Goal: Contribute content

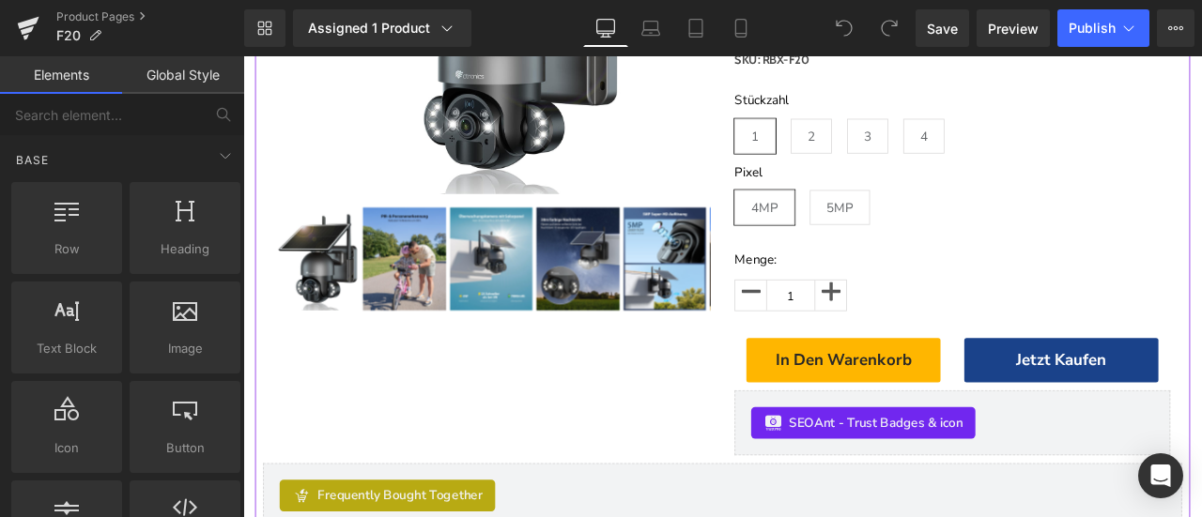
scroll to position [282, 0]
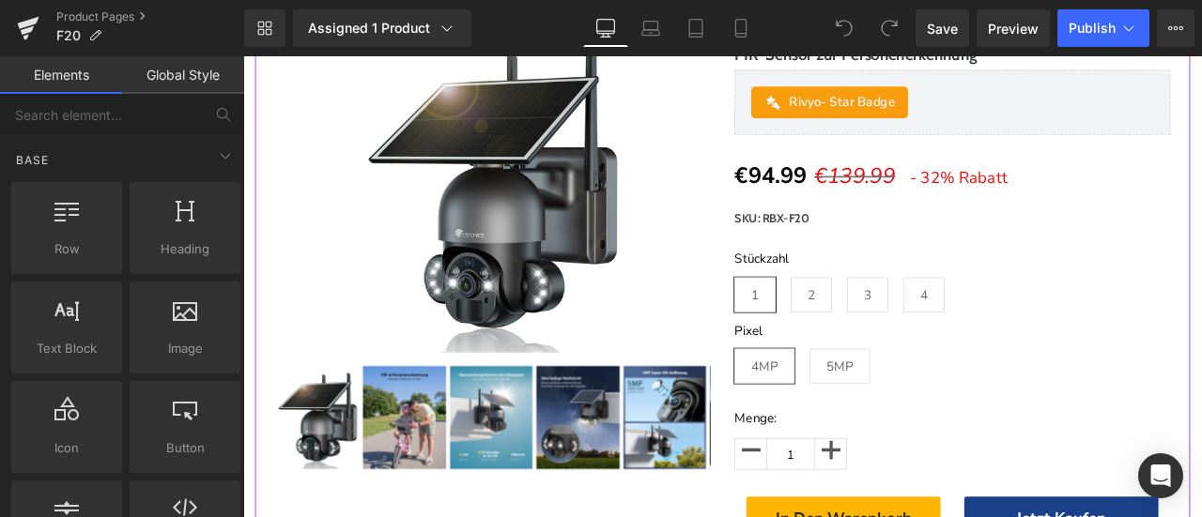
click at [541, 215] on div "Sale Off (P) Image" at bounding box center [539, 214] width 516 height 388
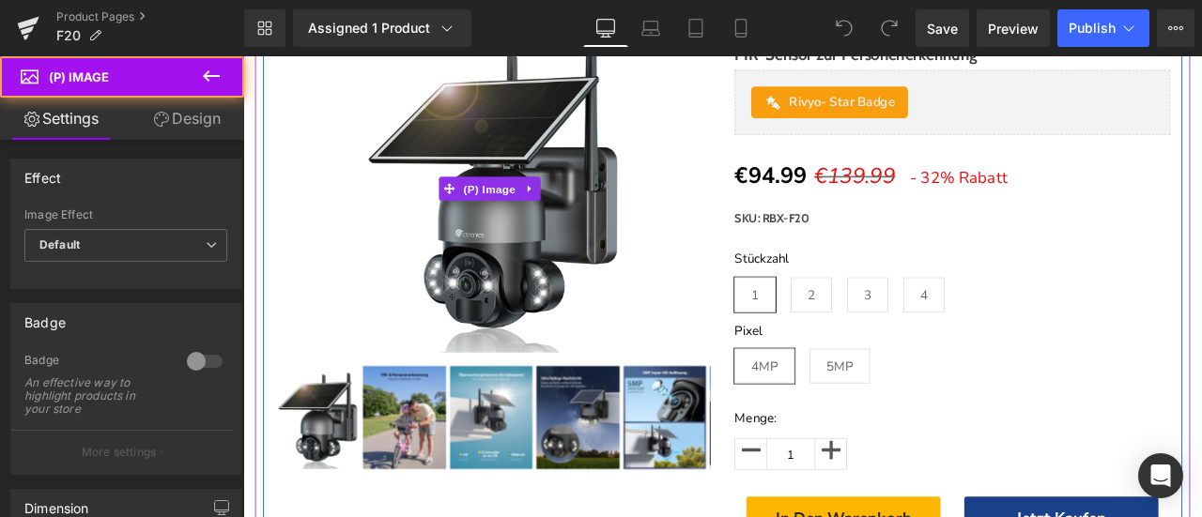
click at [541, 215] on span "(P) Image" at bounding box center [534, 214] width 71 height 28
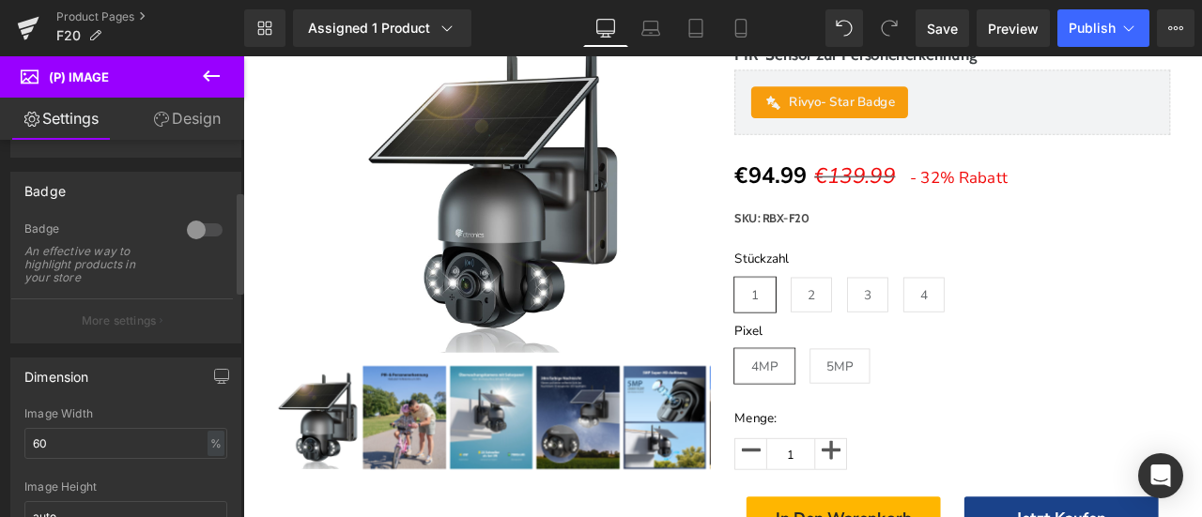
scroll to position [188, 0]
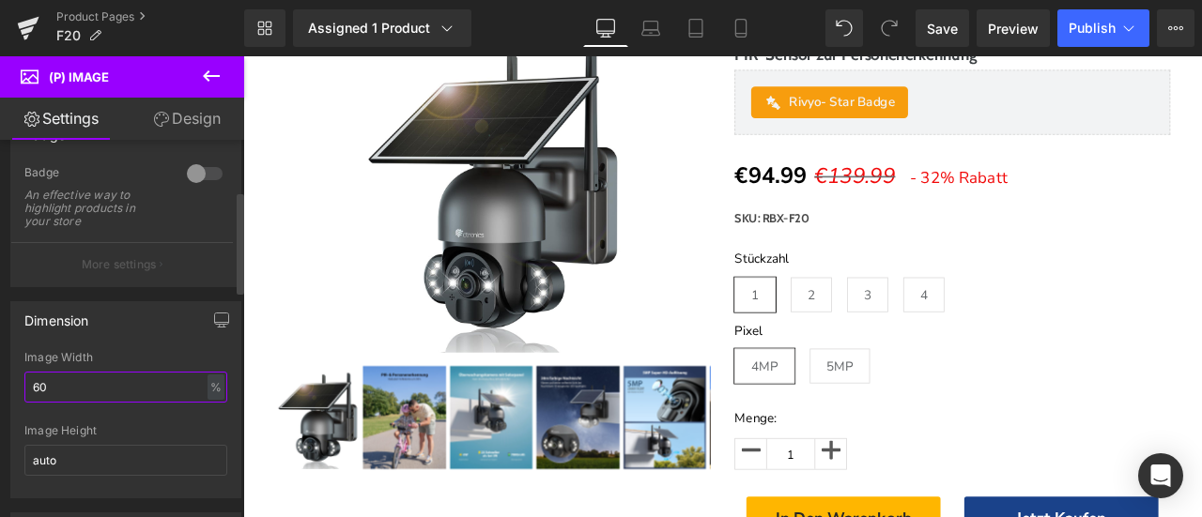
drag, startPoint x: 38, startPoint y: 381, endPoint x: 11, endPoint y: 382, distance: 26.3
click at [11, 382] on div "60% Image Width 60 % % px auto Image Height auto" at bounding box center [125, 424] width 229 height 146
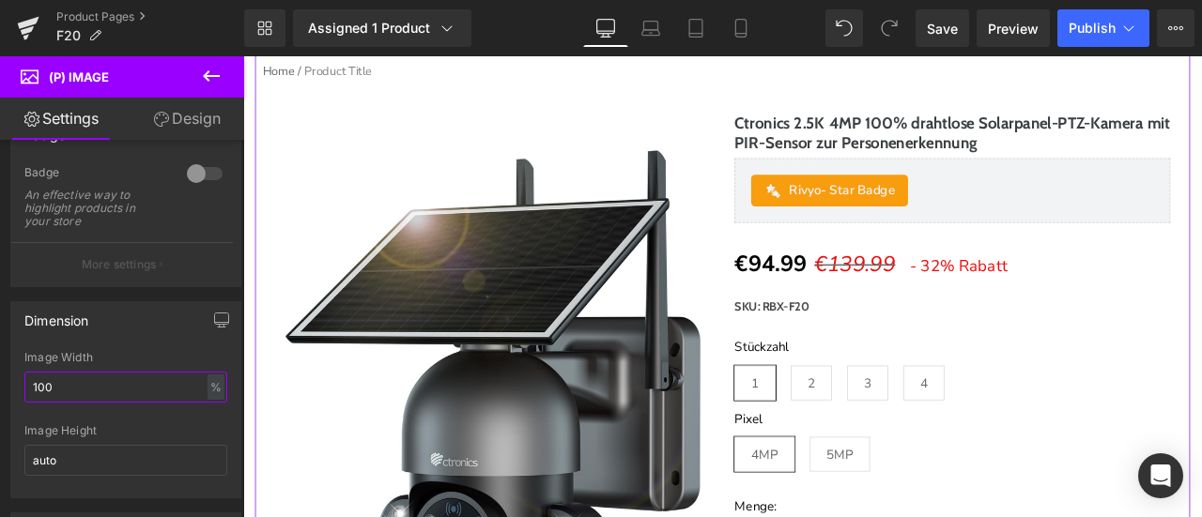
scroll to position [0, 0]
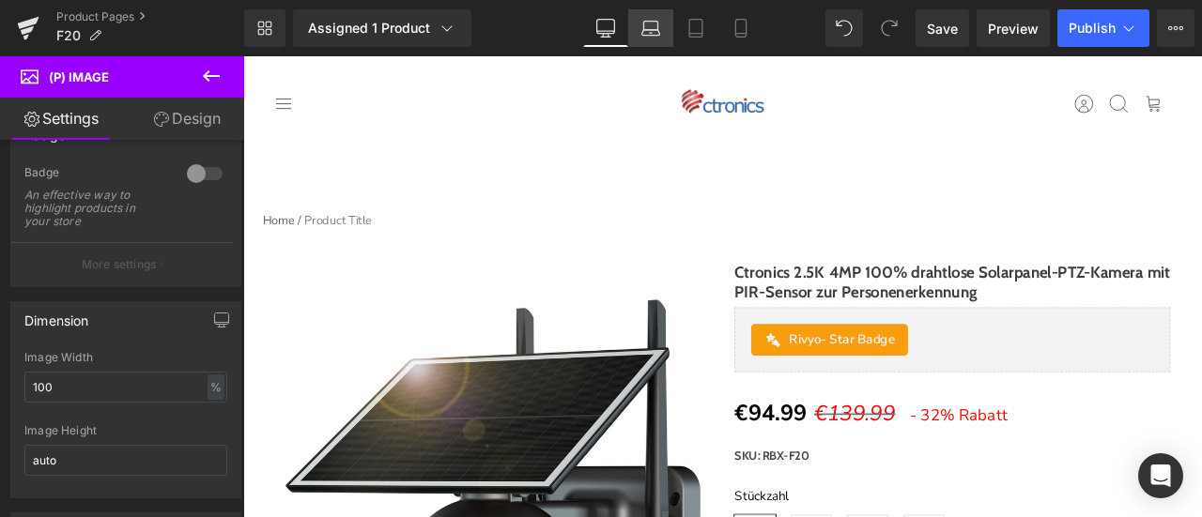
click at [650, 23] on icon at bounding box center [650, 28] width 19 height 19
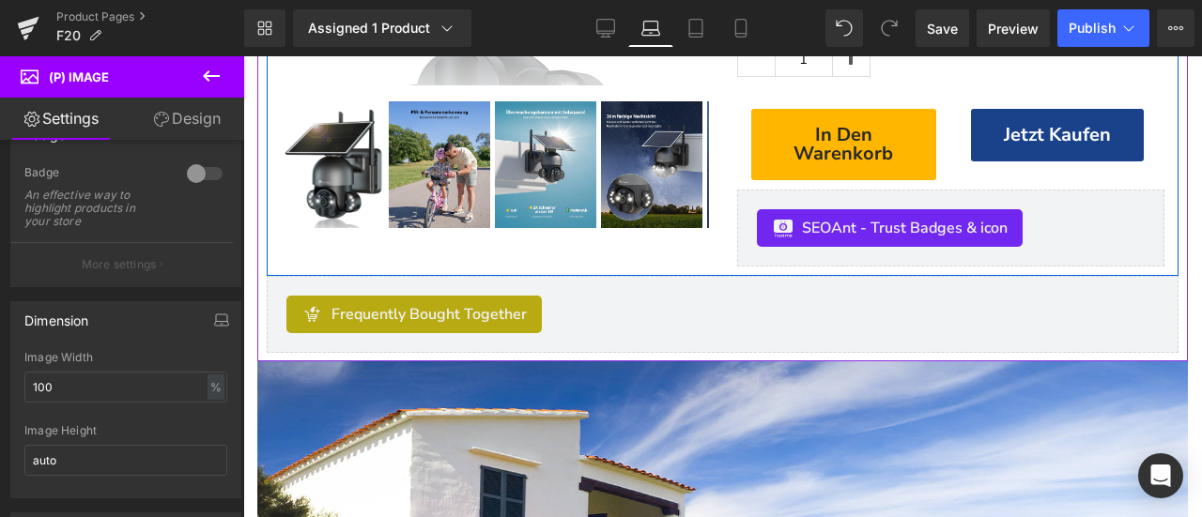
scroll to position [282, 0]
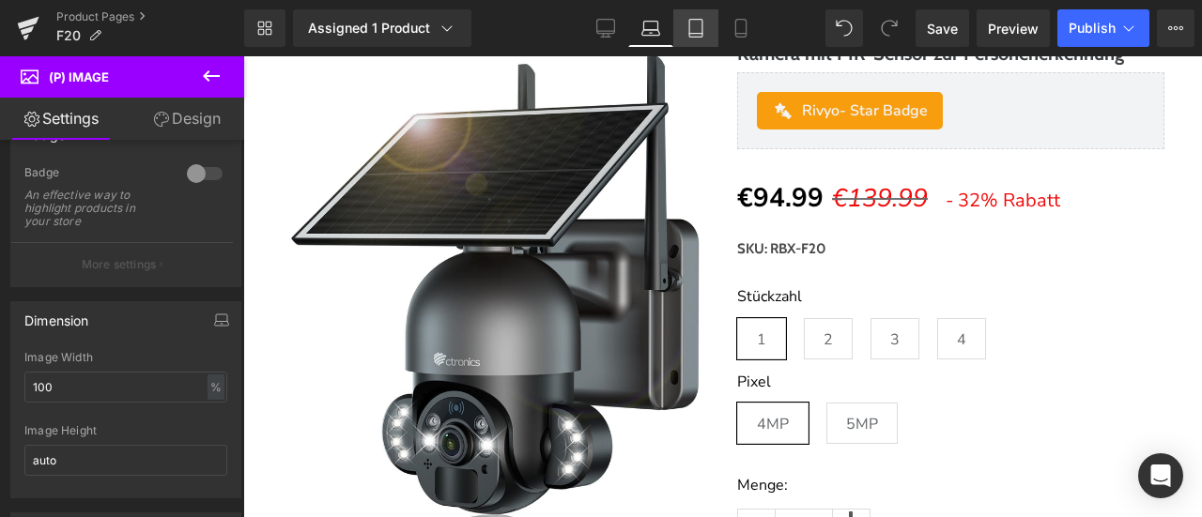
click at [695, 36] on icon at bounding box center [695, 28] width 19 height 19
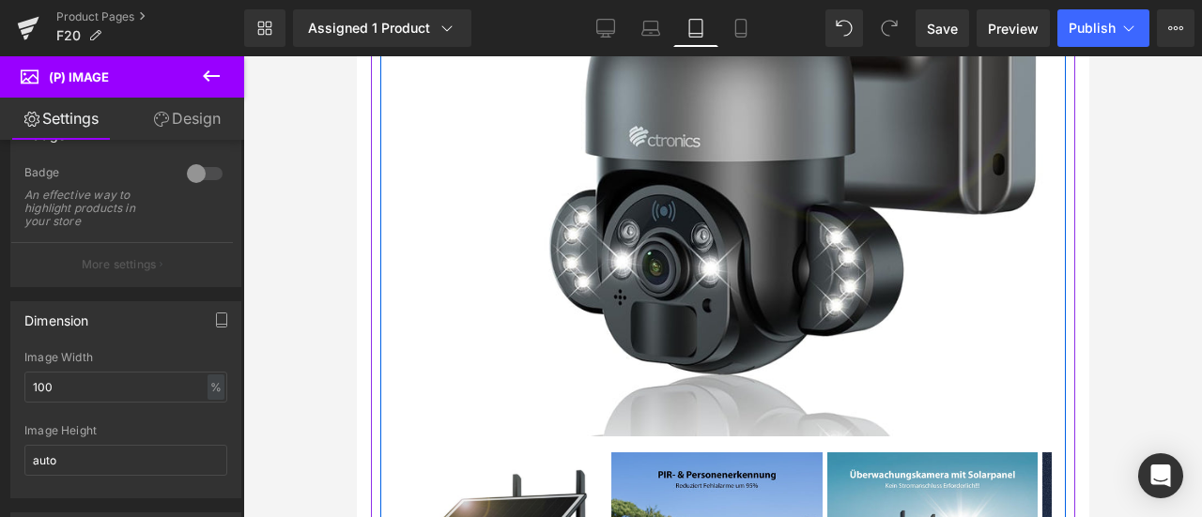
scroll to position [651, 0]
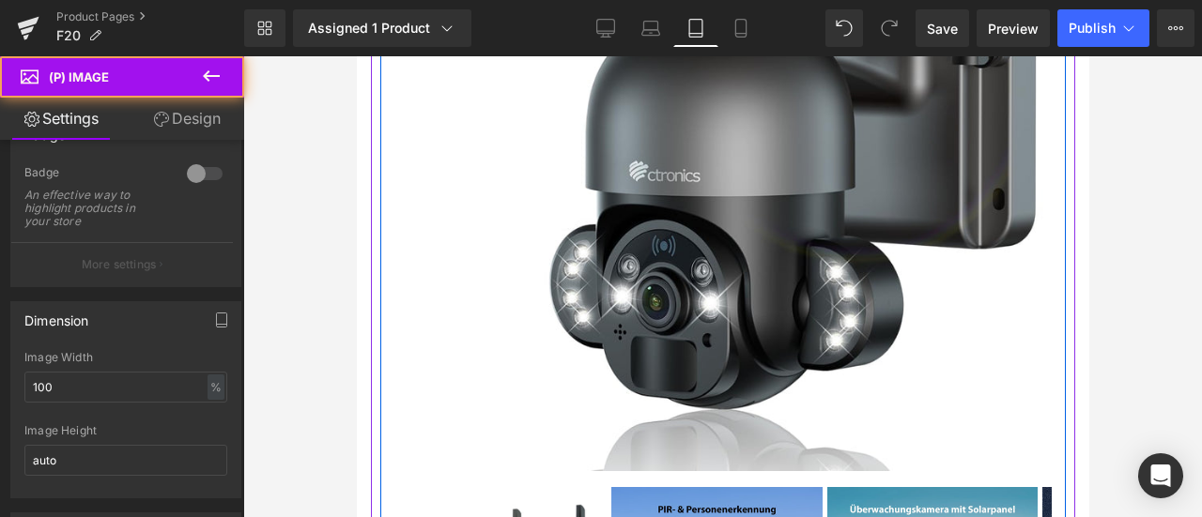
click at [689, 164] on img at bounding box center [721, 60] width 657 height 821
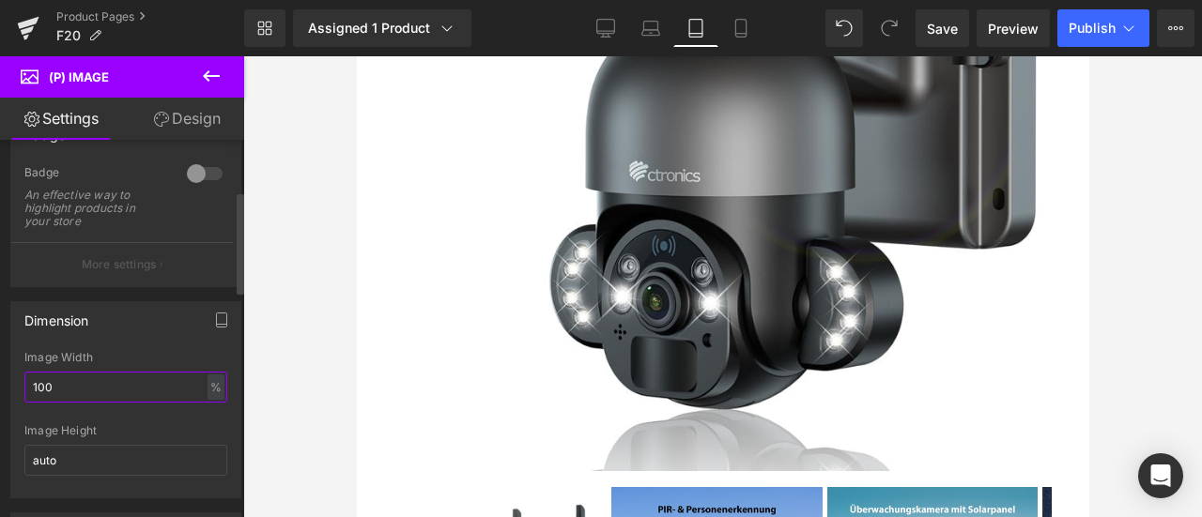
drag, startPoint x: 45, startPoint y: 382, endPoint x: 4, endPoint y: 382, distance: 41.3
click at [4, 382] on div "Dimension 100% Image Width 100 % % px auto Image Height auto" at bounding box center [126, 392] width 253 height 211
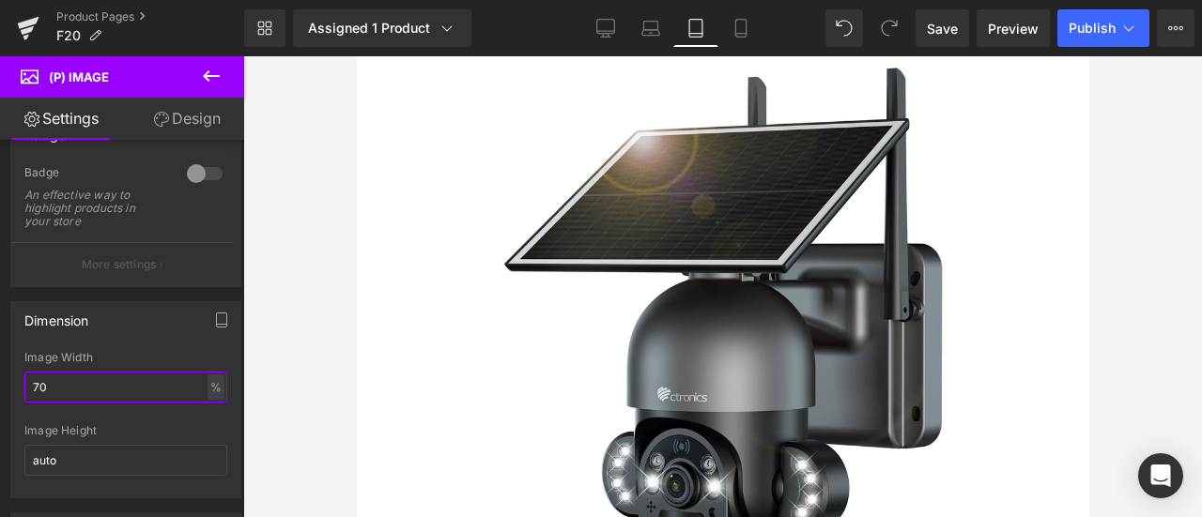
scroll to position [370, 0]
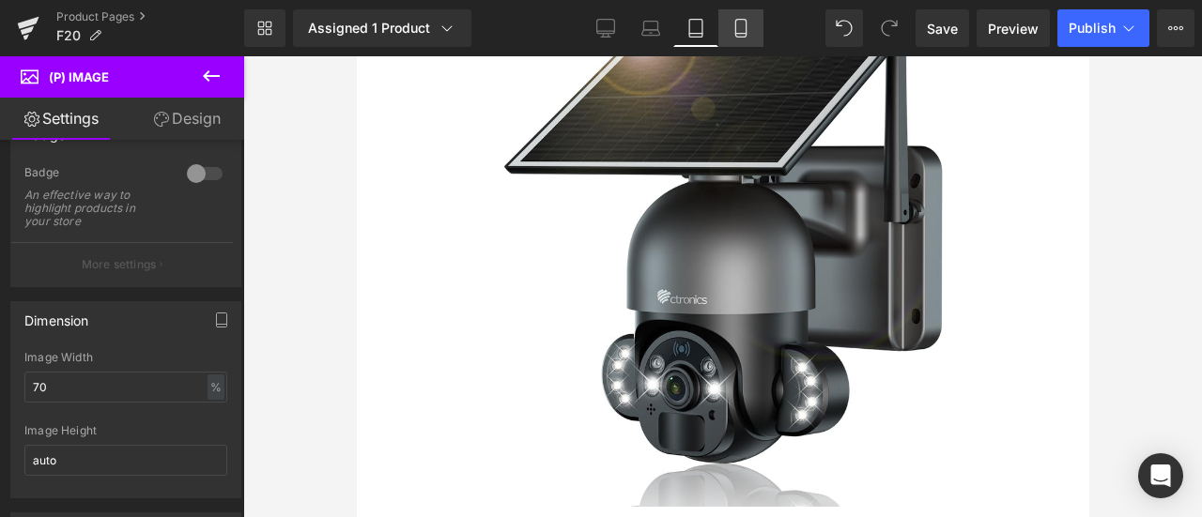
click at [742, 23] on icon at bounding box center [740, 28] width 19 height 19
type input "100"
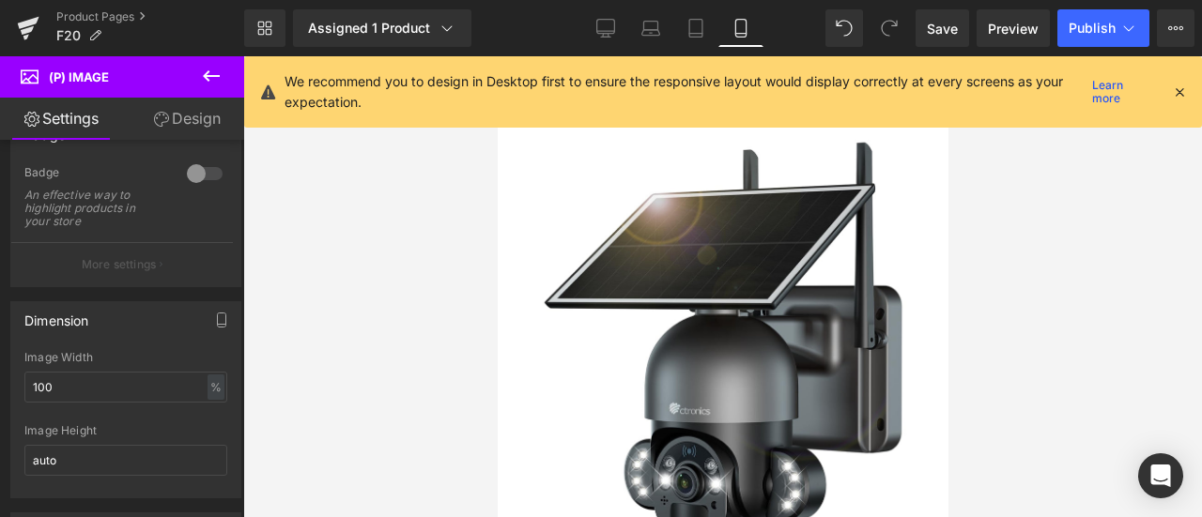
scroll to position [345, 0]
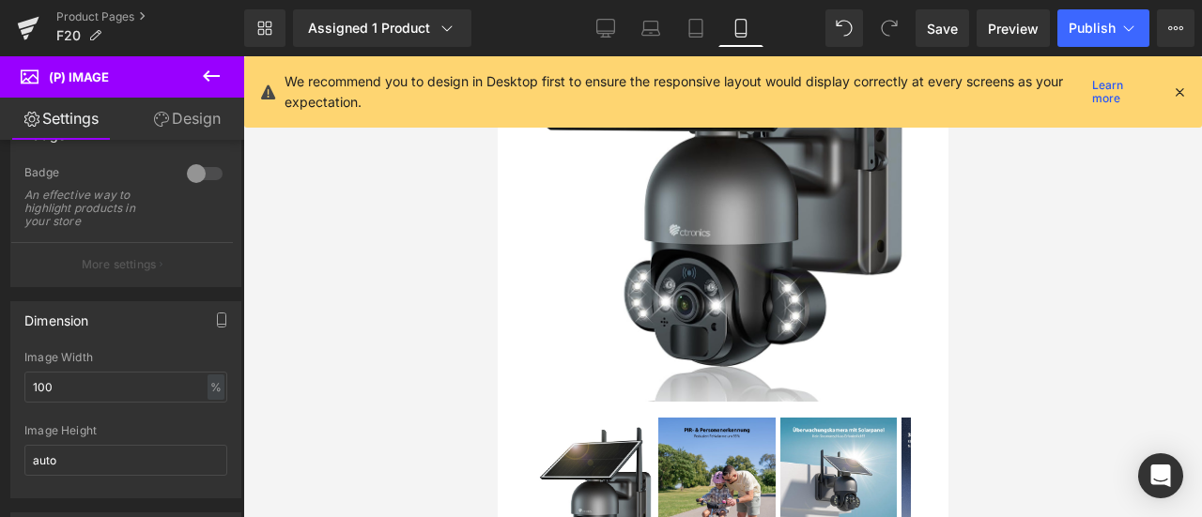
click at [1183, 88] on icon at bounding box center [1179, 92] width 17 height 17
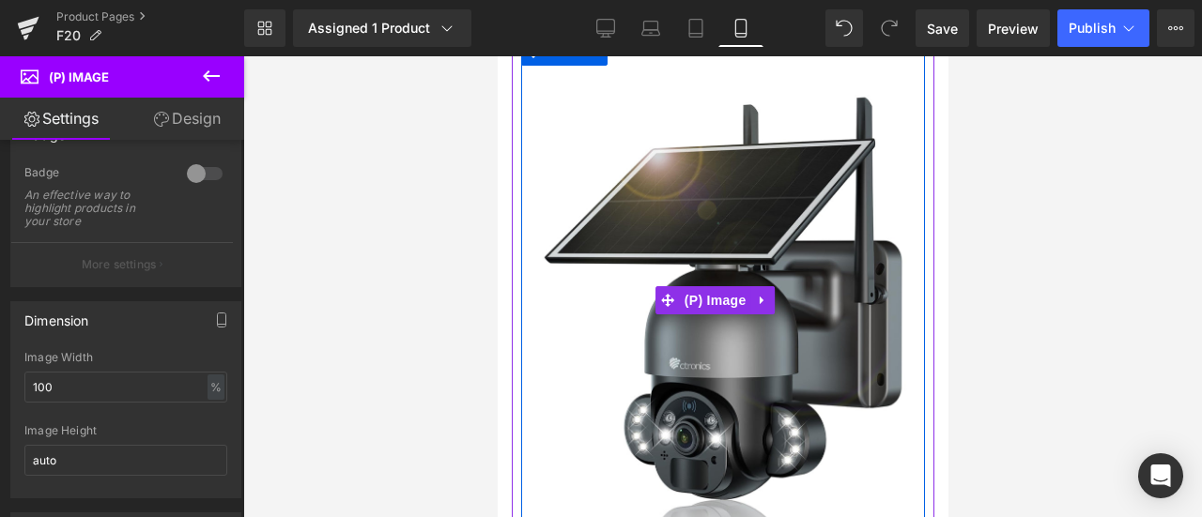
scroll to position [252, 0]
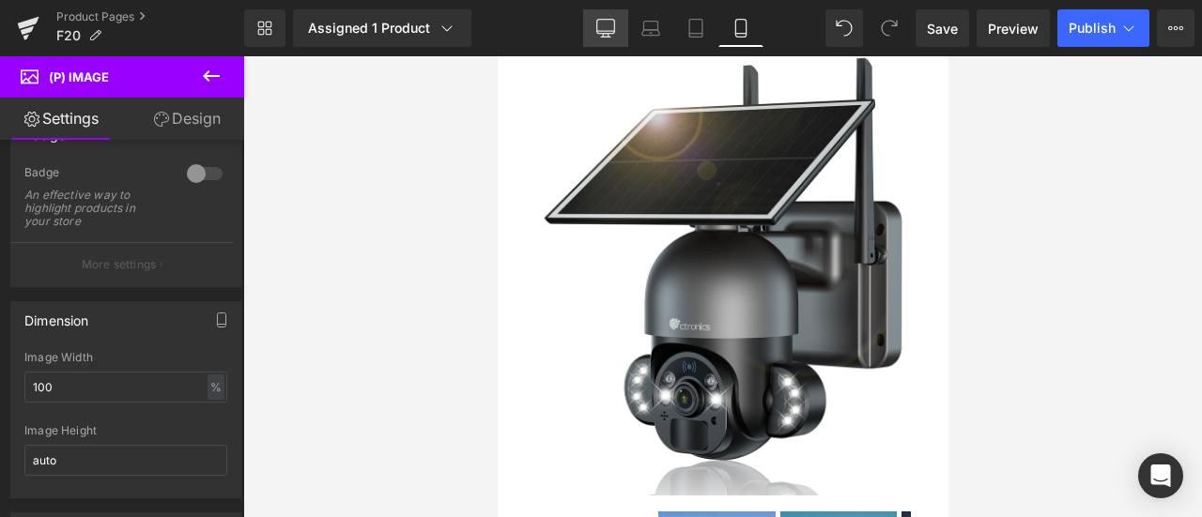
click at [623, 25] on link "Desktop" at bounding box center [605, 28] width 45 height 38
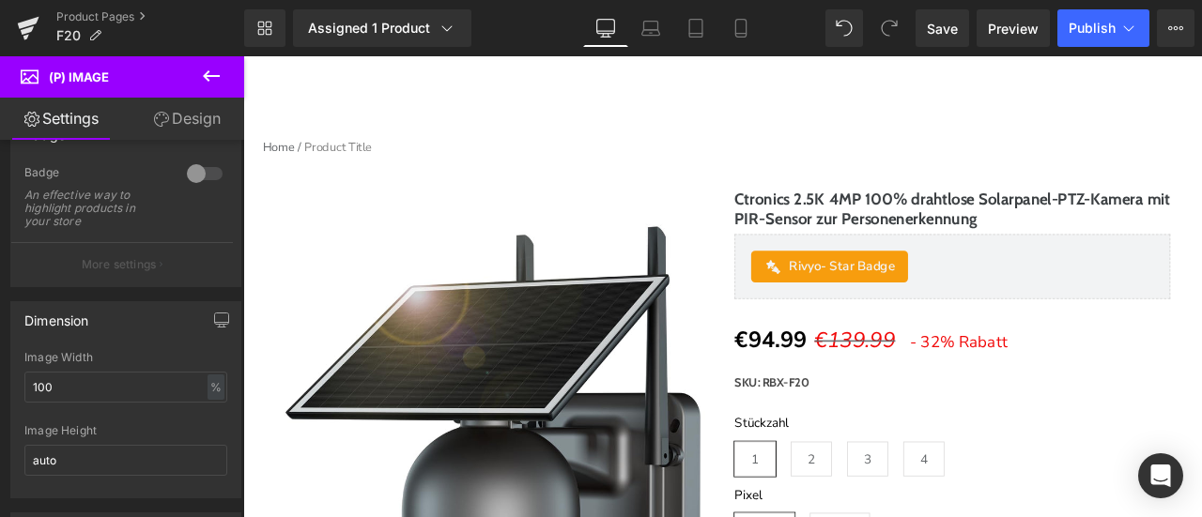
scroll to position [557, 0]
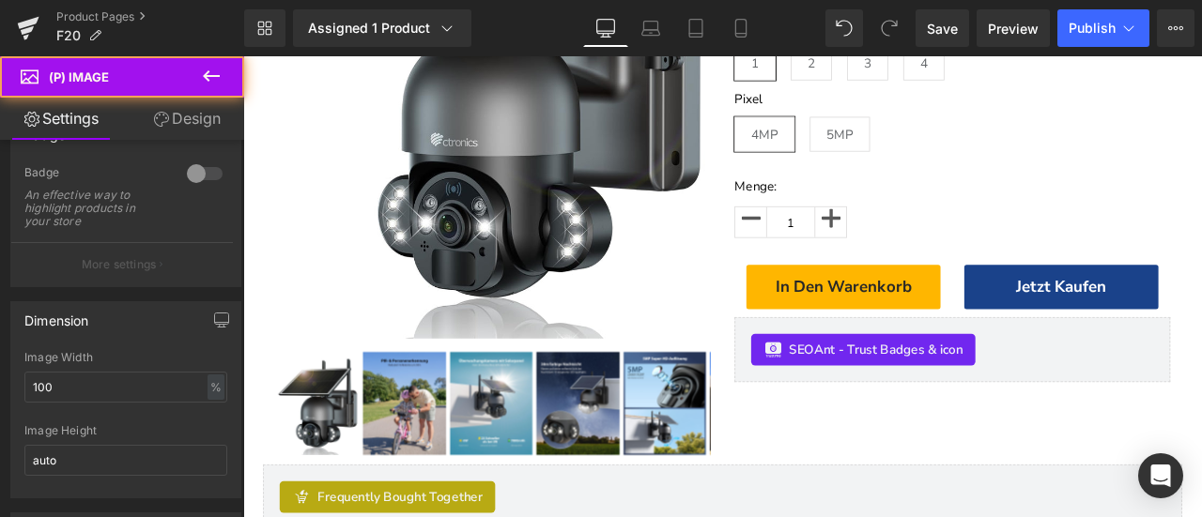
click at [570, 142] on img at bounding box center [539, 68] width 516 height 646
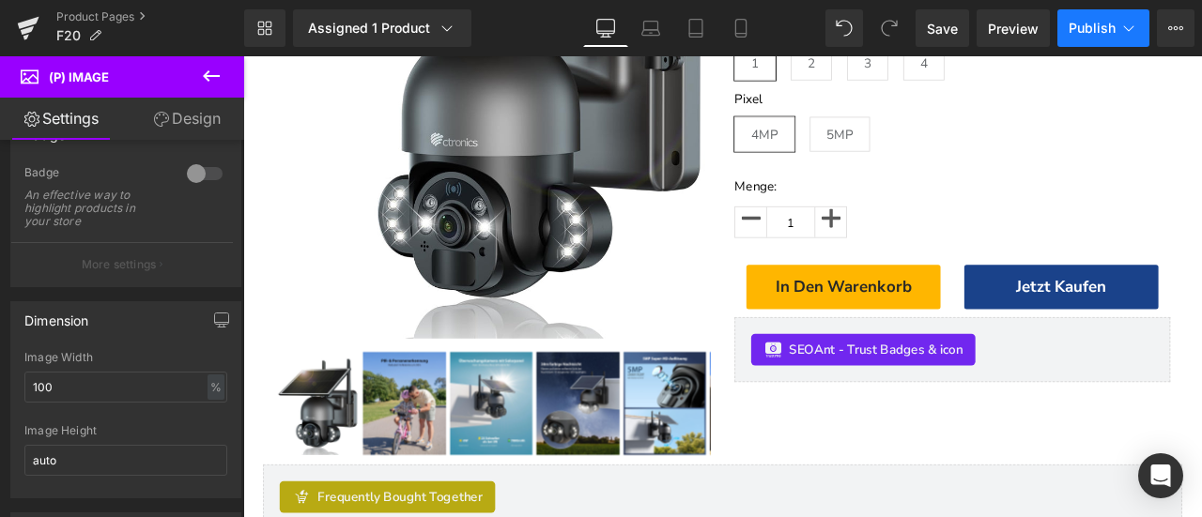
click at [1107, 33] on span "Publish" at bounding box center [1091, 28] width 47 height 15
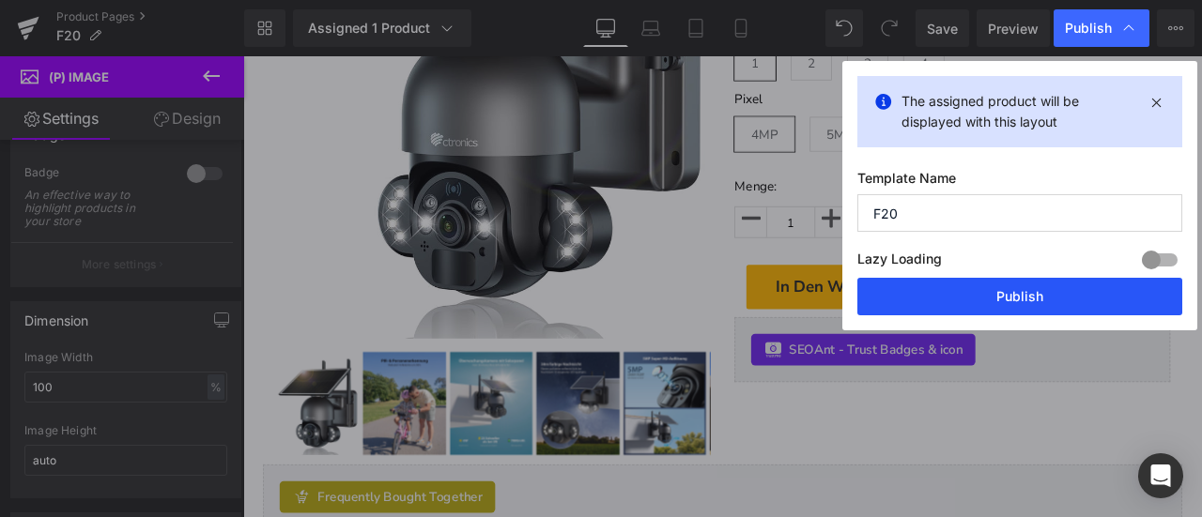
click at [1013, 297] on button "Publish" at bounding box center [1019, 297] width 325 height 38
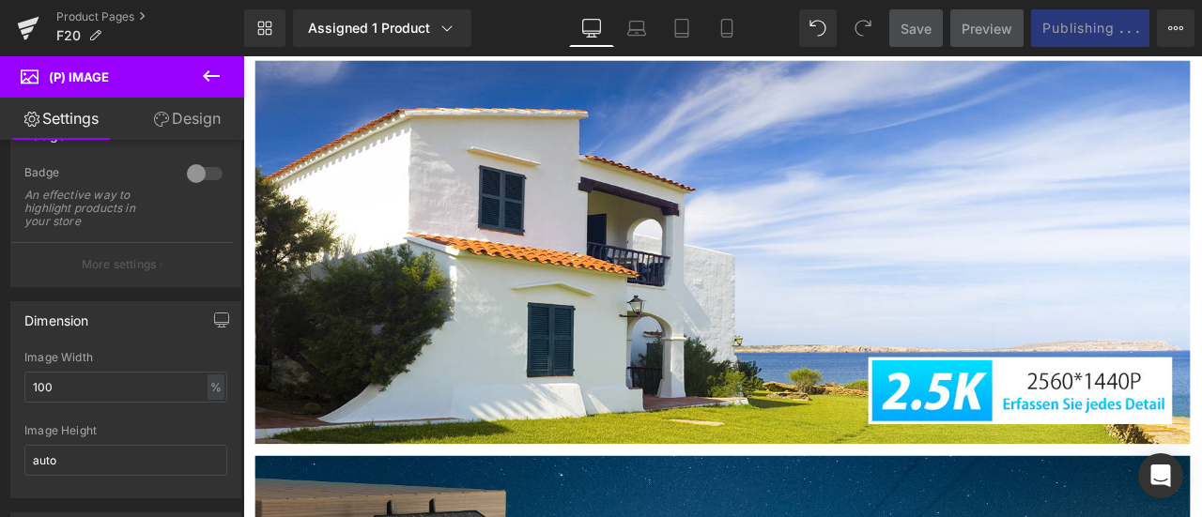
scroll to position [1214, 0]
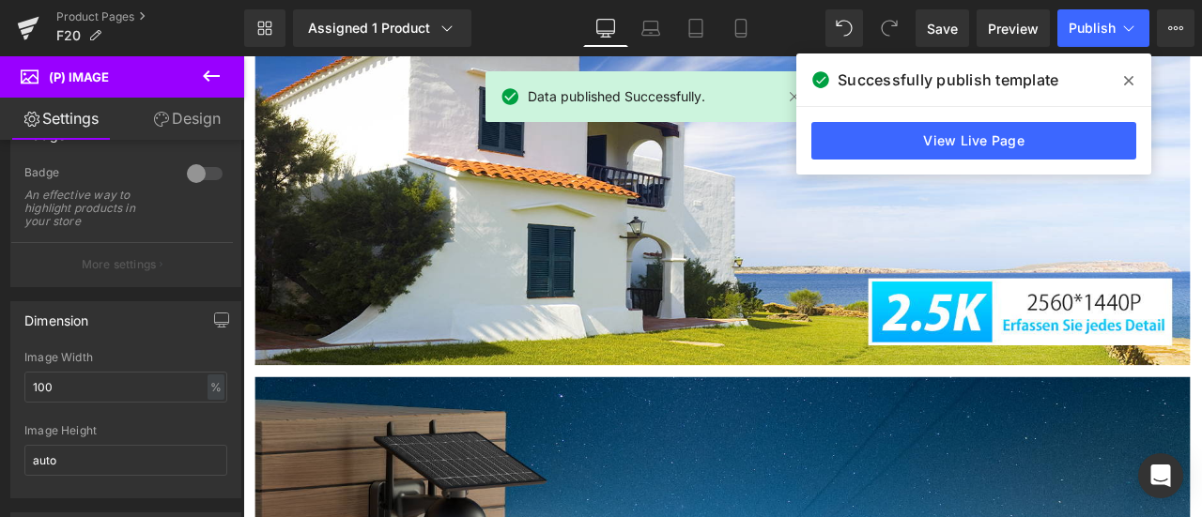
click at [1130, 84] on icon at bounding box center [1128, 80] width 9 height 9
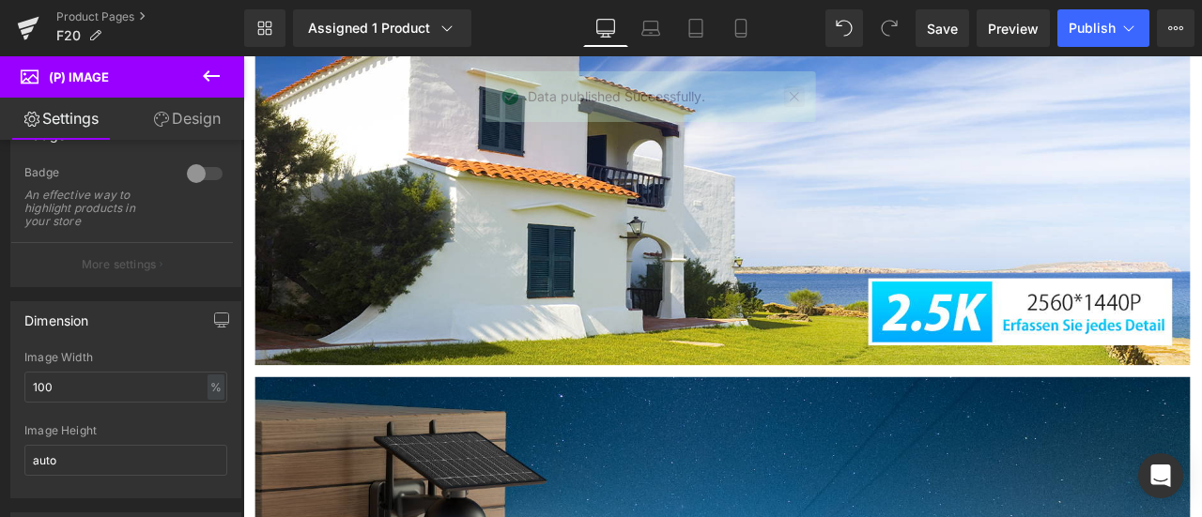
click at [796, 93] on link at bounding box center [794, 96] width 21 height 21
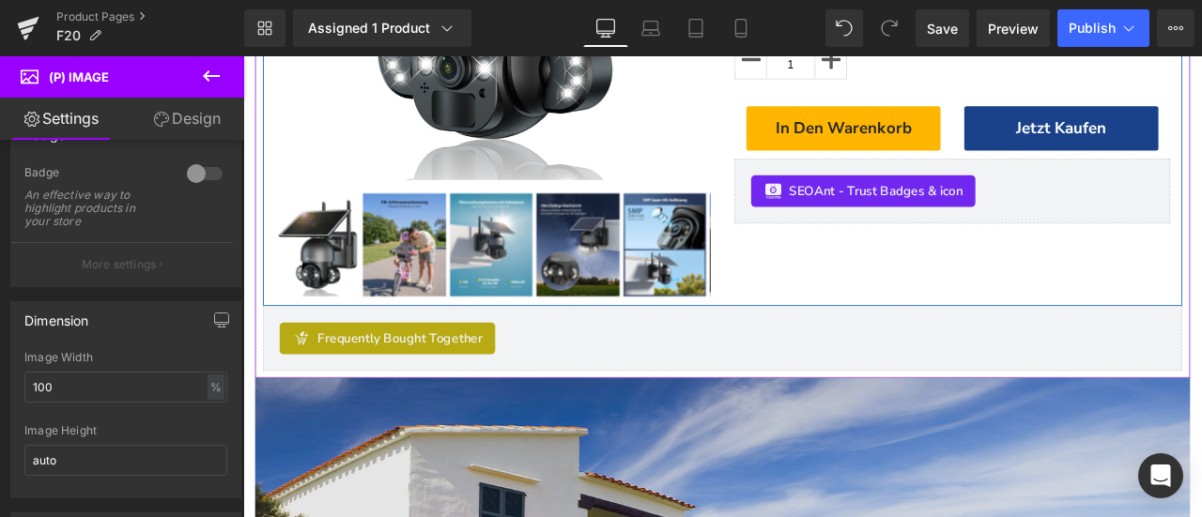
scroll to position [275, 0]
